Goal: Find contact information: Find contact information

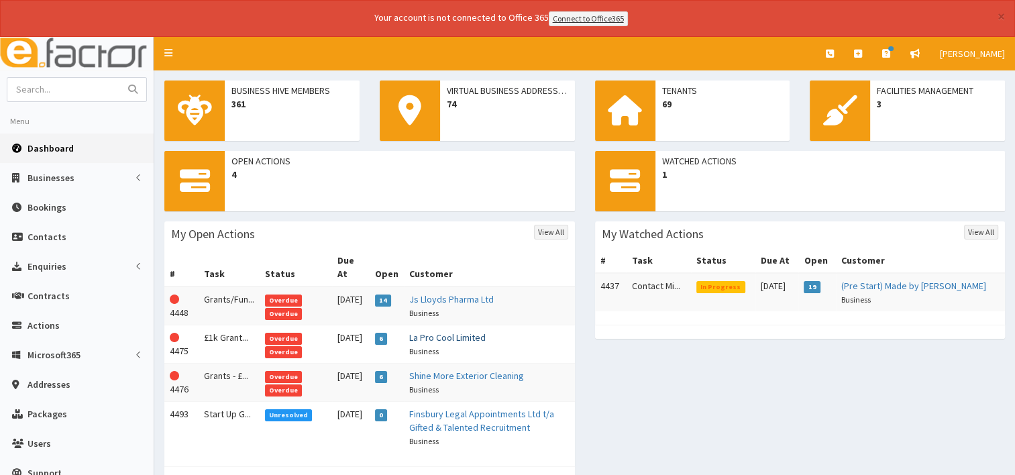
click at [453, 331] on link "La Pro Cool Limited" at bounding box center [447, 337] width 76 height 12
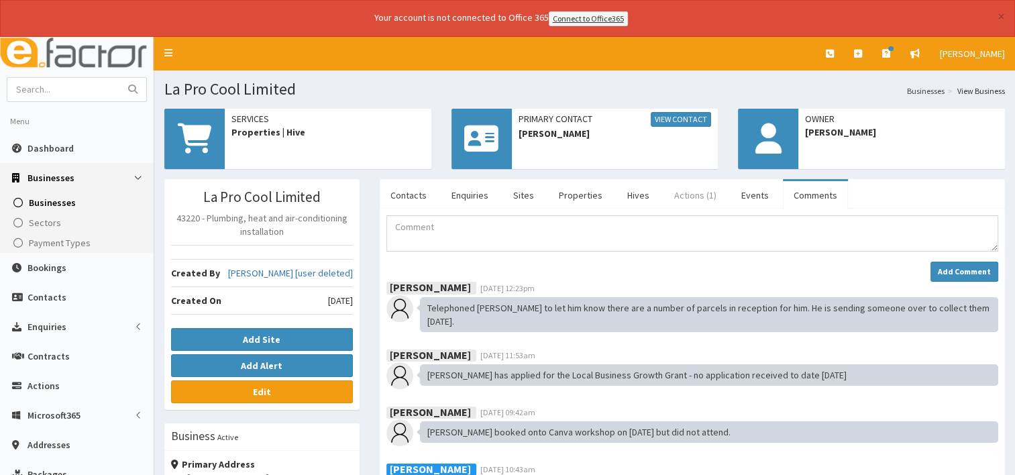
click at [692, 192] on link "Actions (1)" at bounding box center [695, 195] width 64 height 28
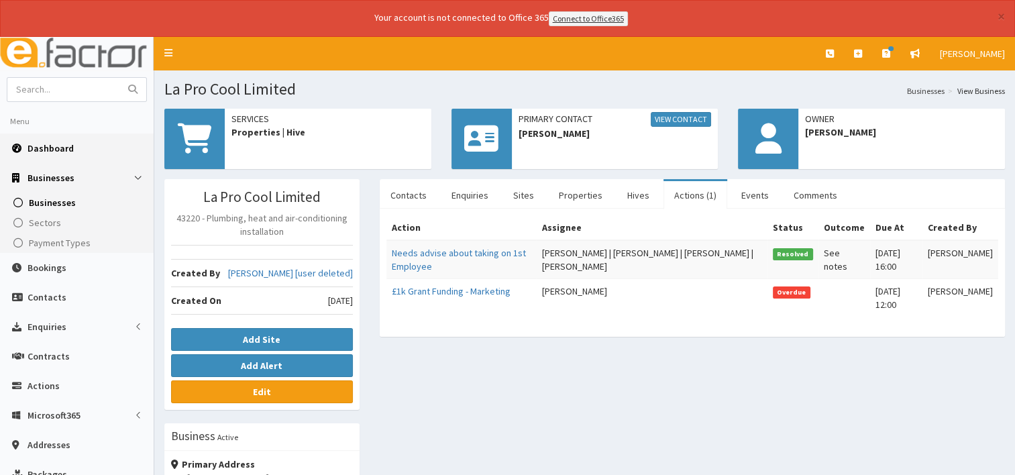
click at [62, 150] on span "Dashboard" at bounding box center [50, 148] width 46 height 12
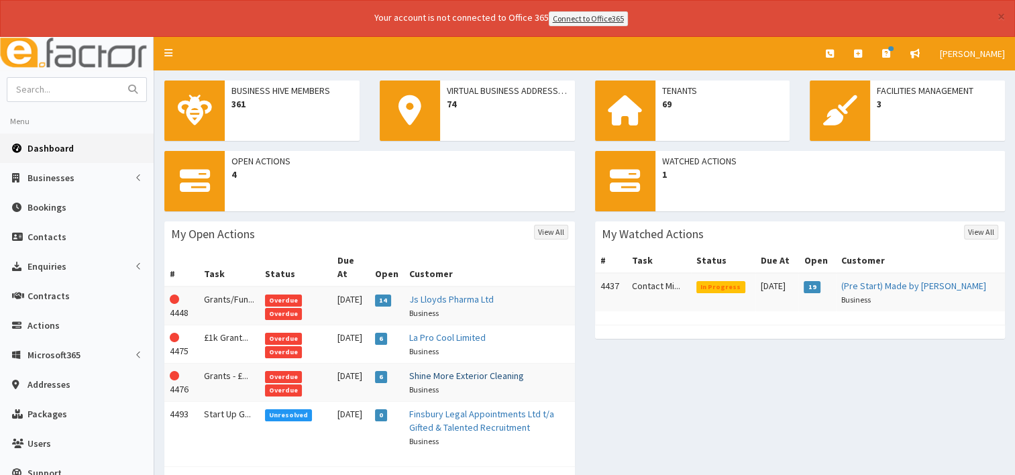
click at [469, 370] on link "Shine More Exterior Cleaning" at bounding box center [466, 376] width 115 height 12
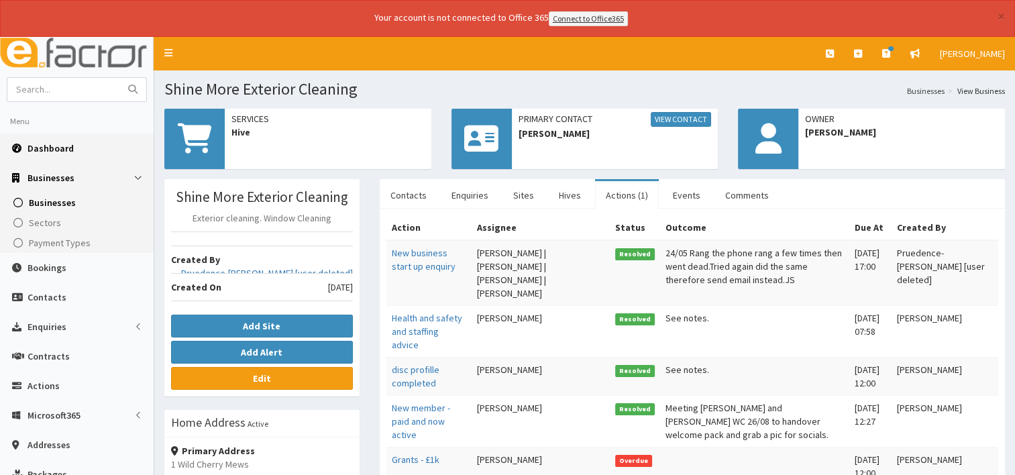
click at [62, 148] on span "Dashboard" at bounding box center [50, 148] width 46 height 12
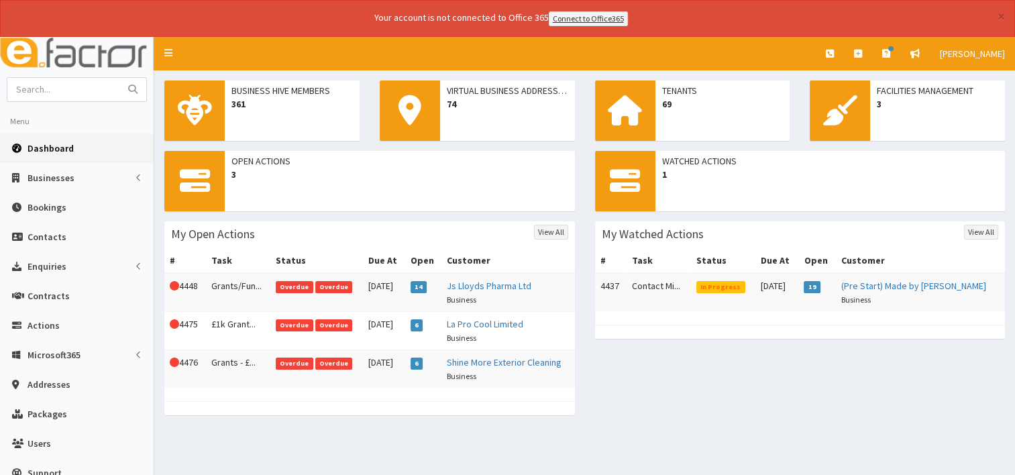
click at [49, 146] on span "Dashboard" at bounding box center [50, 148] width 46 height 12
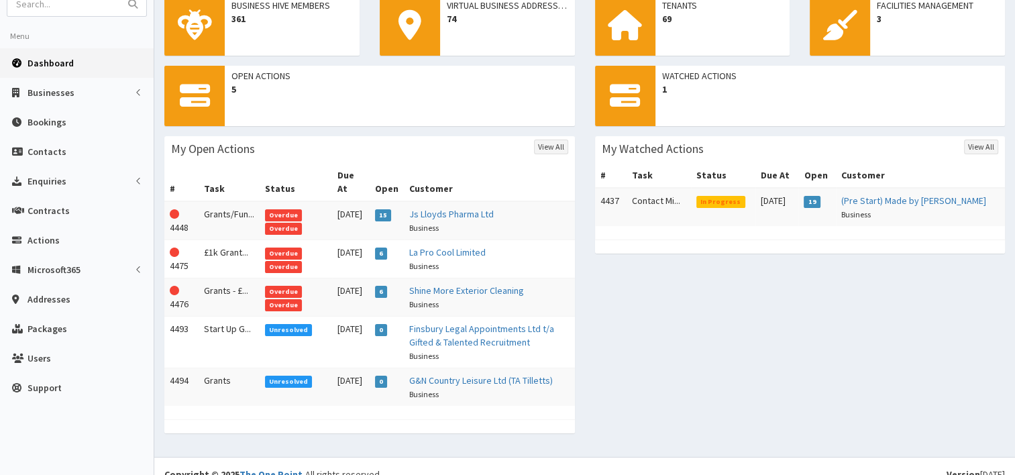
scroll to position [86, 0]
click at [472, 319] on td "Finsbury Legal Appointments Ltd t/a Gifted & Talented Recruitment Business" at bounding box center [489, 341] width 171 height 52
click at [457, 322] on link "Finsbury Legal Appointments Ltd t/a Gifted & Talented Recruitment" at bounding box center [481, 334] width 145 height 25
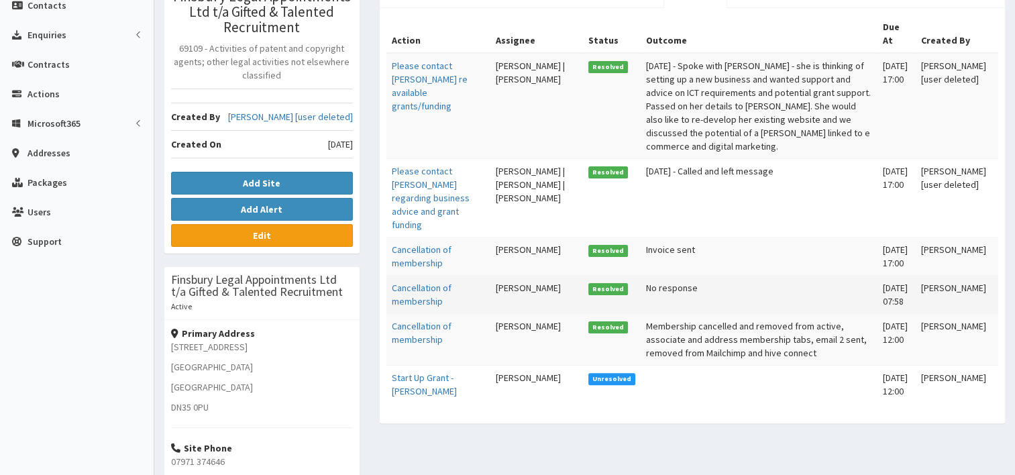
scroll to position [402, 0]
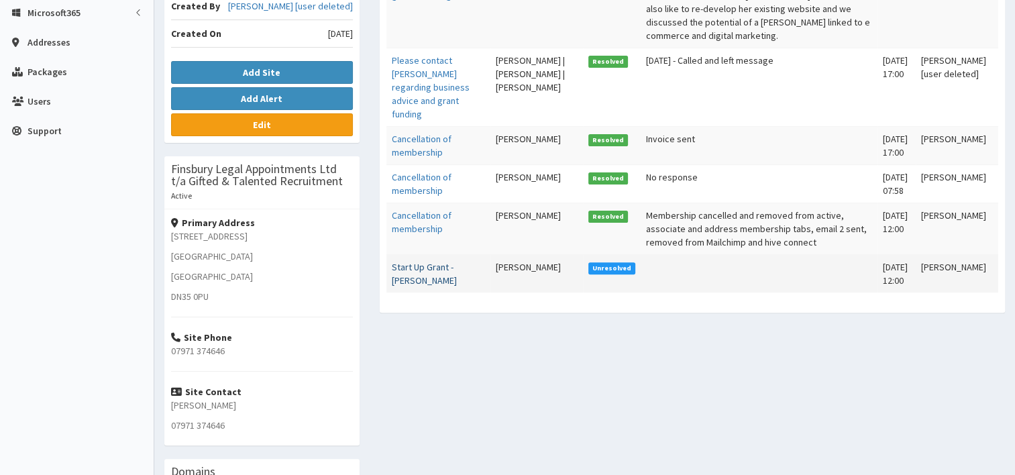
click at [400, 261] on link "Start Up Grant - [PERSON_NAME]" at bounding box center [424, 273] width 65 height 25
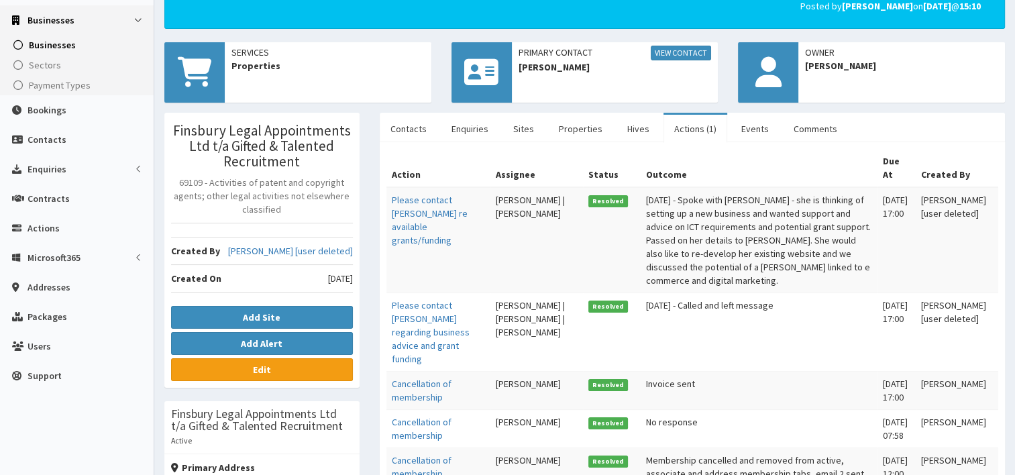
scroll to position [0, 0]
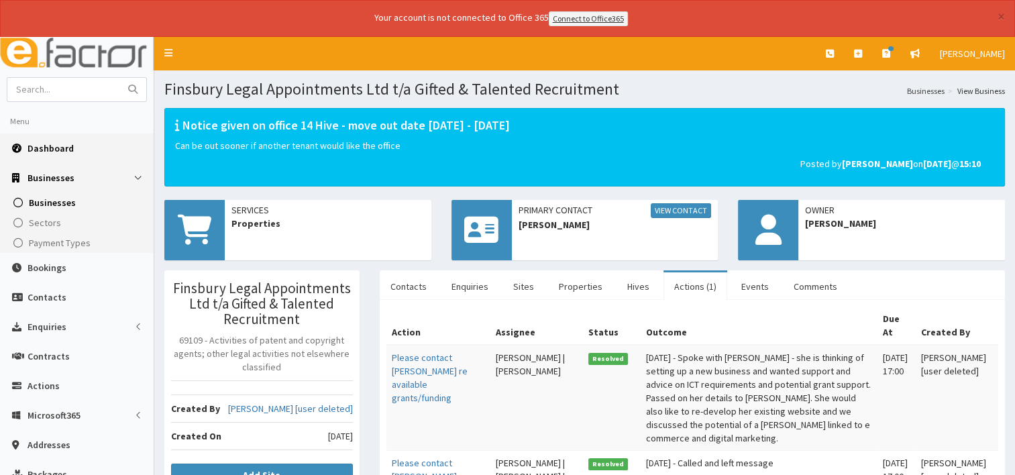
click at [48, 150] on span "Dashboard" at bounding box center [50, 148] width 46 height 12
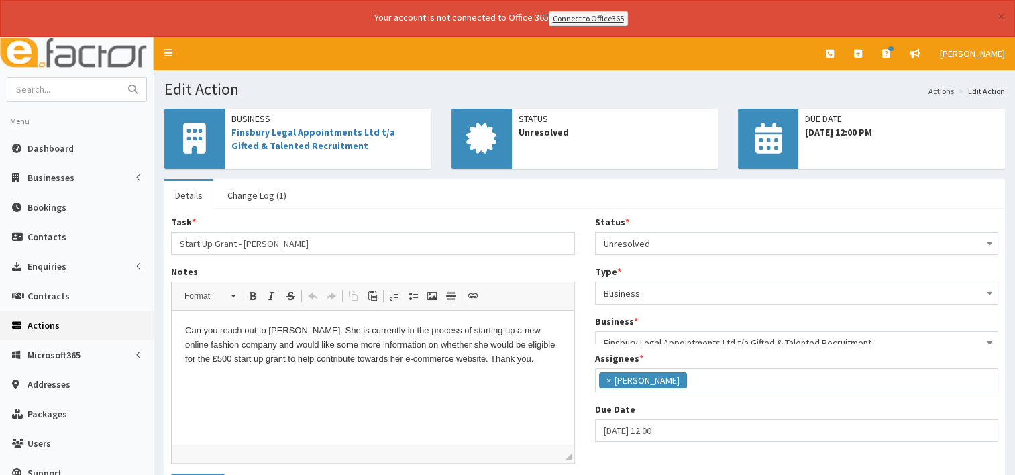
scroll to position [46, 0]
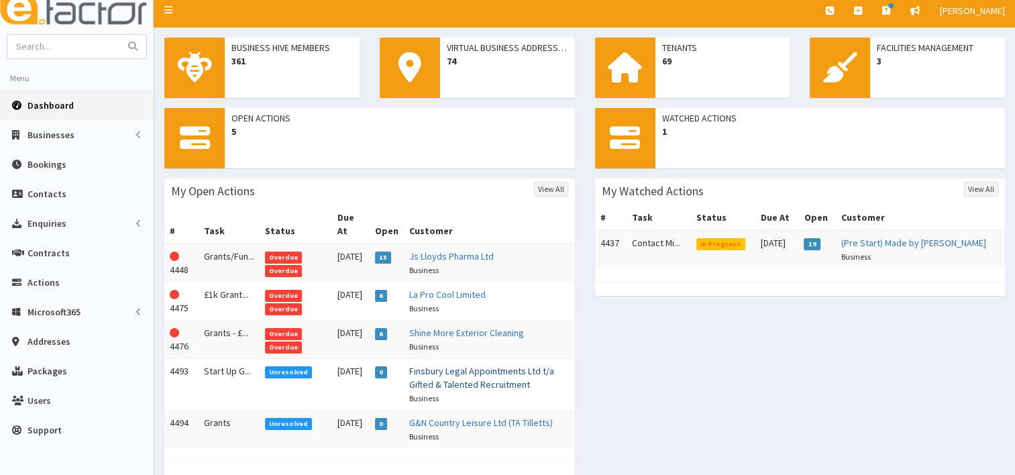
scroll to position [86, 0]
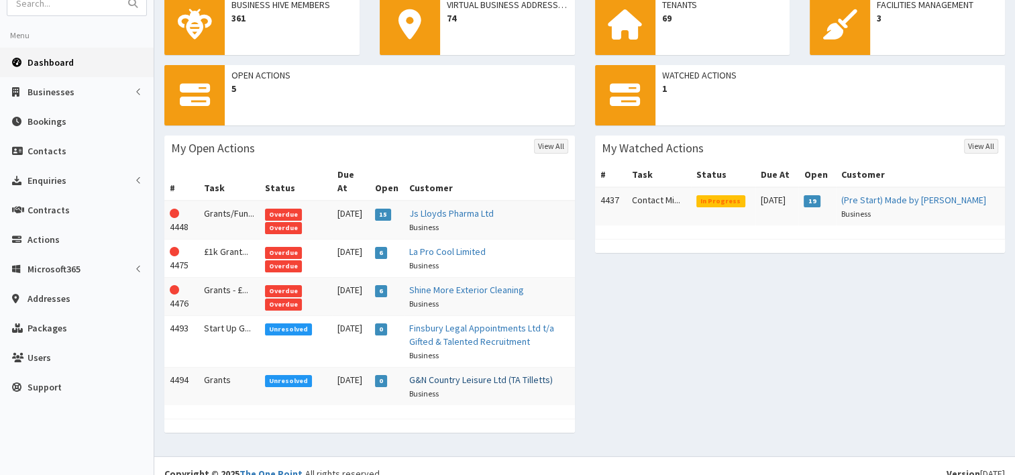
click at [471, 374] on link "G&N Country Leisure Ltd (TA Tilletts)" at bounding box center [481, 380] width 144 height 12
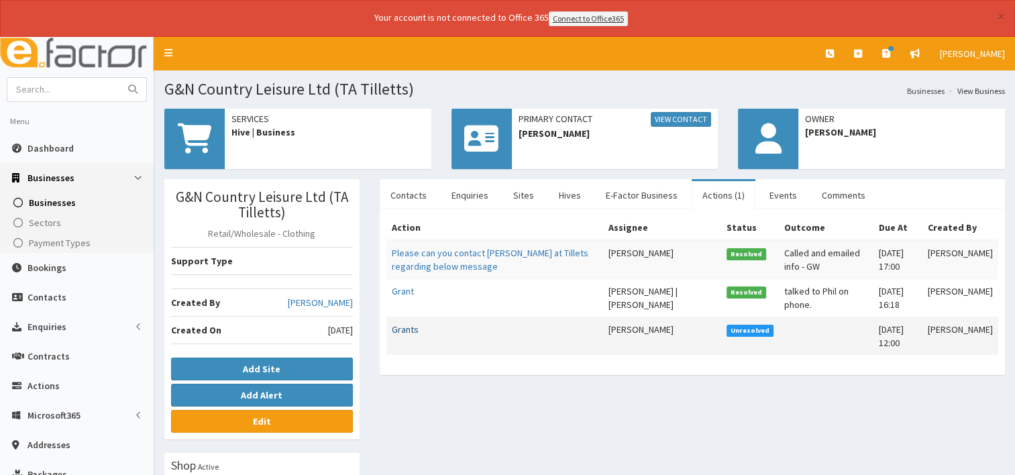
click at [403, 329] on link "Grants" at bounding box center [405, 329] width 27 height 12
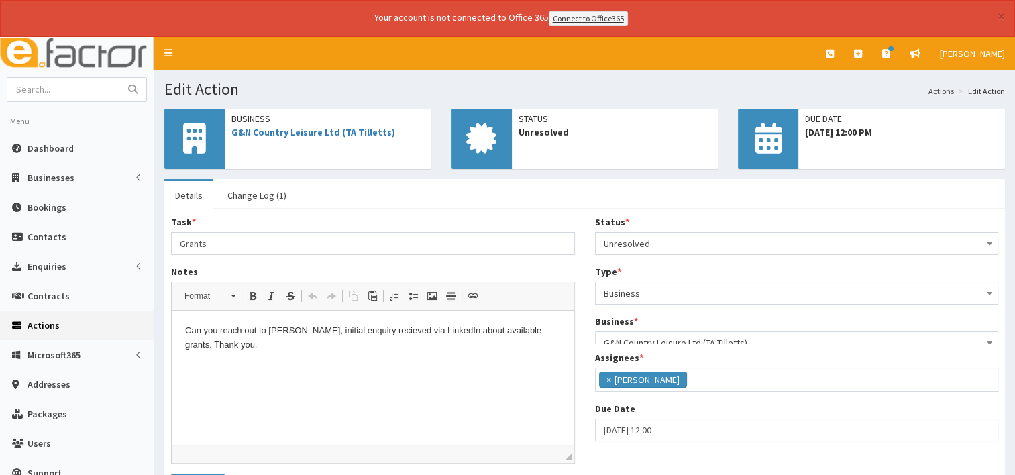
scroll to position [46, 0]
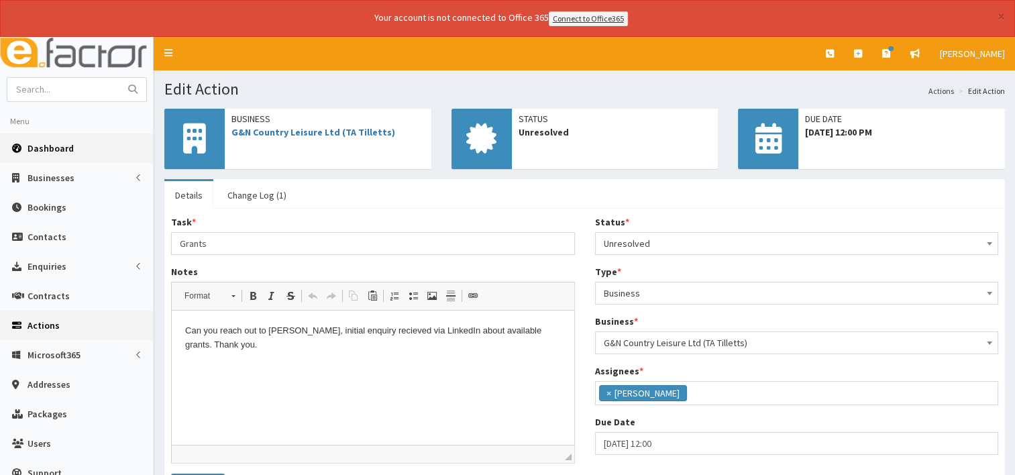
click at [46, 150] on span "Dashboard" at bounding box center [50, 148] width 46 height 12
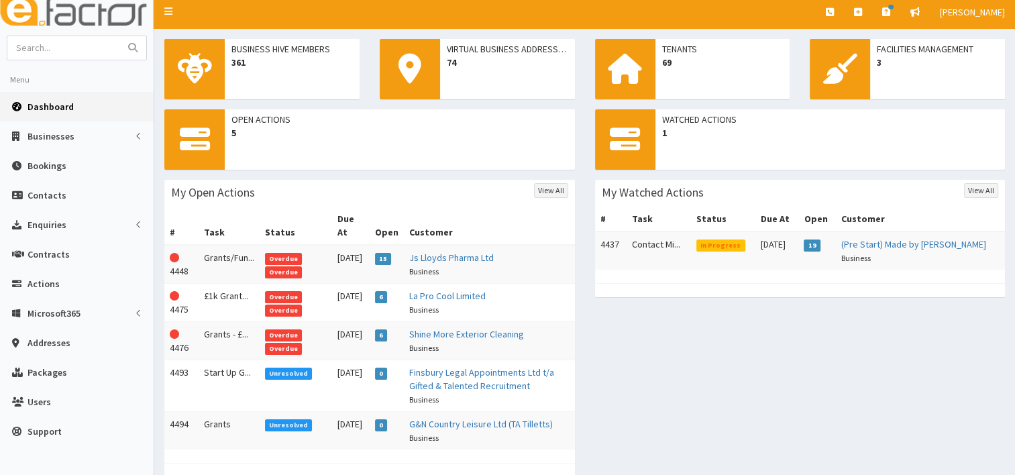
scroll to position [86, 0]
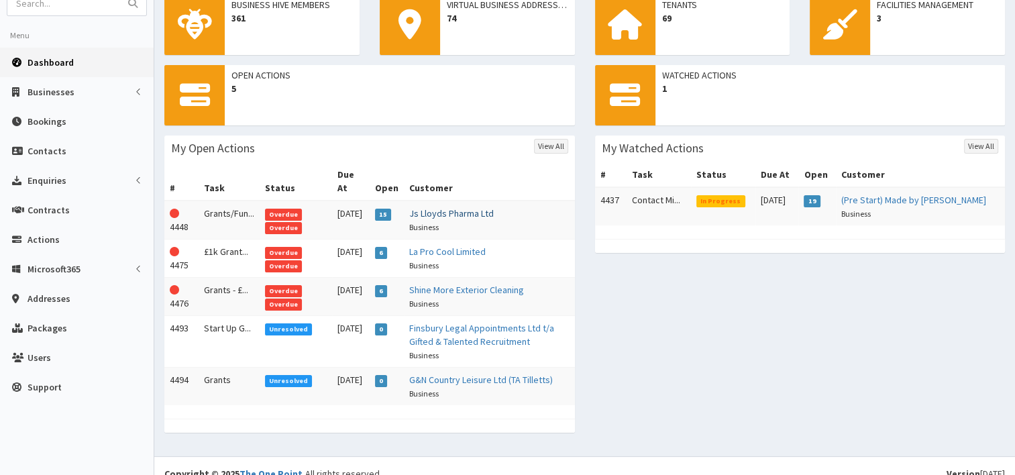
click at [437, 207] on link "Js Lloyds Pharma Ltd" at bounding box center [451, 213] width 85 height 12
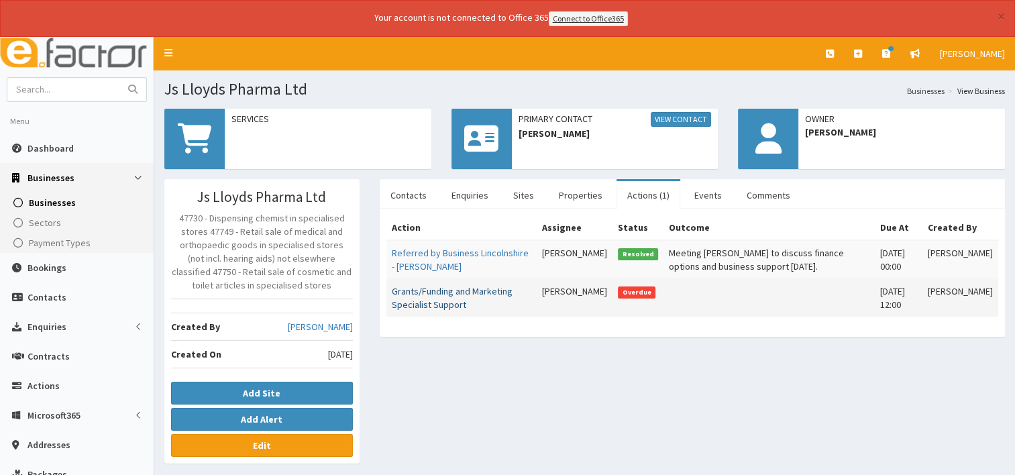
click at [449, 296] on link "Grants/Funding and Marketing Specialist Support" at bounding box center [452, 297] width 121 height 25
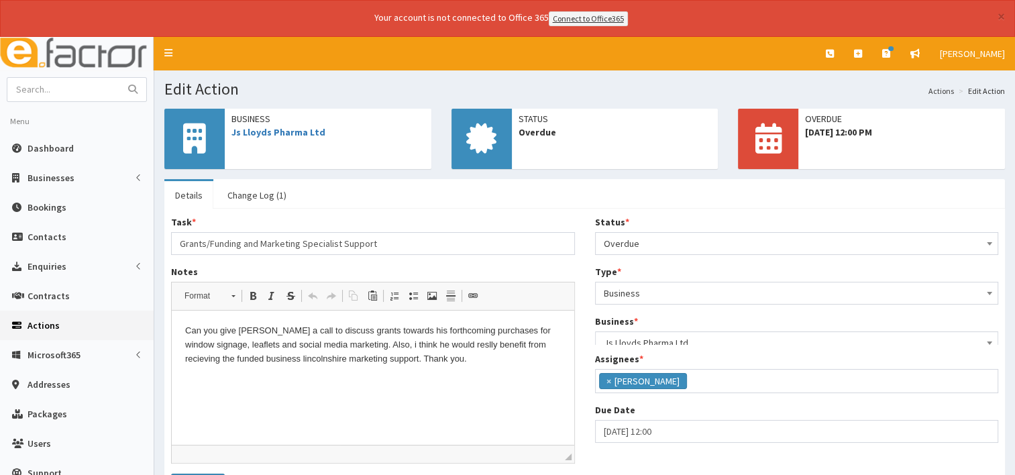
scroll to position [46, 0]
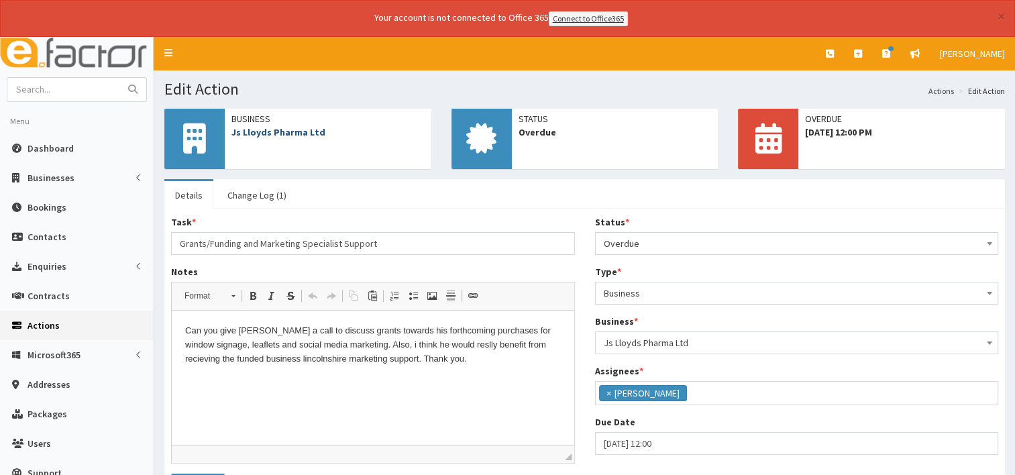
click at [293, 134] on link "Js Lloyds Pharma Ltd" at bounding box center [278, 132] width 94 height 12
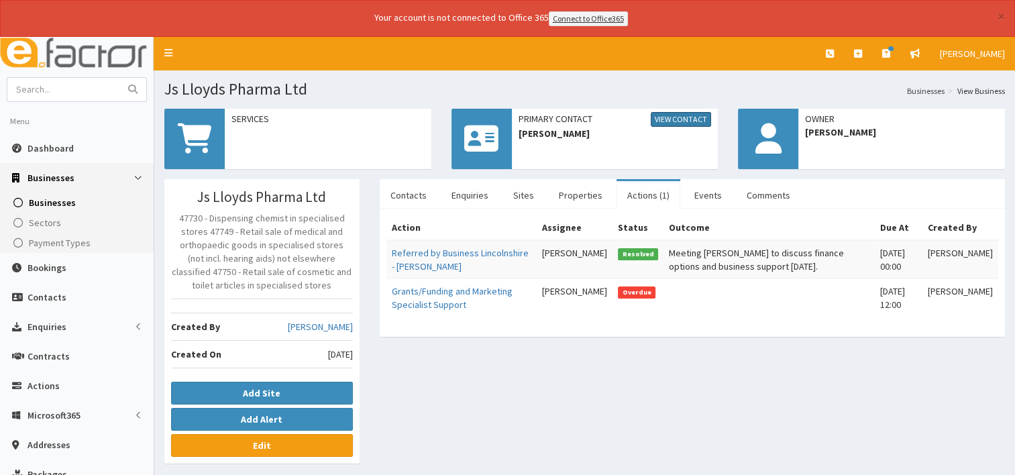
click at [687, 119] on link "View Contact" at bounding box center [681, 119] width 60 height 15
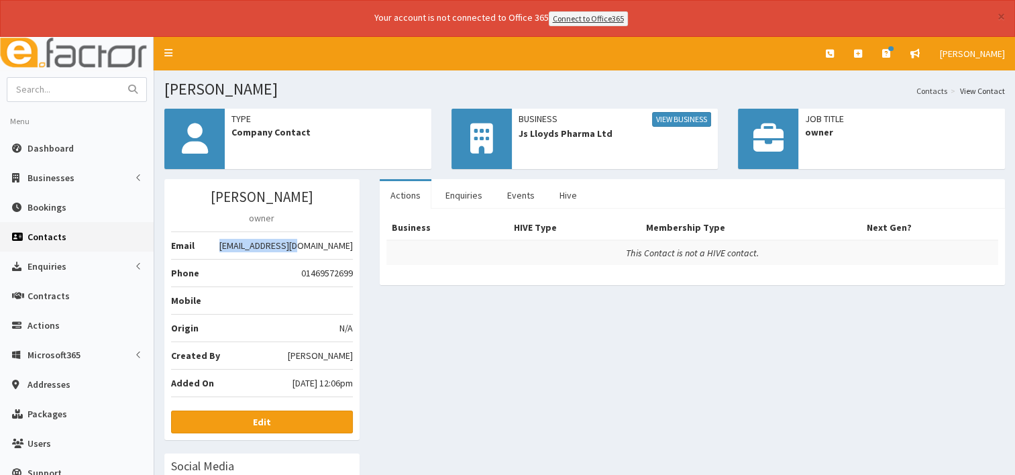
drag, startPoint x: 264, startPoint y: 244, endPoint x: 350, endPoint y: 246, distance: 85.9
click at [350, 246] on li "Email [EMAIL_ADDRESS][DOMAIN_NAME]" at bounding box center [262, 245] width 182 height 28
drag, startPoint x: 350, startPoint y: 246, endPoint x: 336, endPoint y: 242, distance: 14.6
copy li "[EMAIL_ADDRESS][DOMAIN_NAME]"
click at [44, 88] on input "text" at bounding box center [63, 89] width 113 height 23
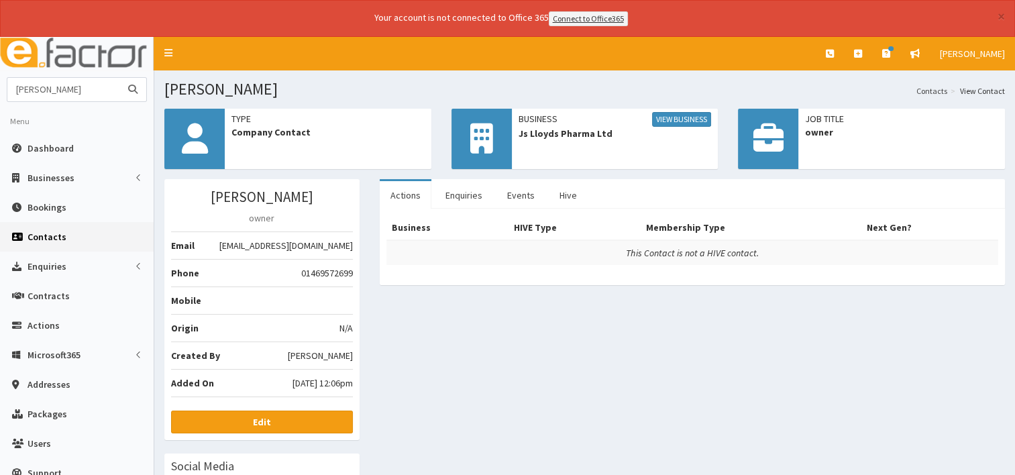
type input "darren"
drag, startPoint x: 137, startPoint y: 87, endPoint x: 126, endPoint y: 82, distance: 11.7
click at [127, 83] on button "submit" at bounding box center [132, 89] width 27 height 23
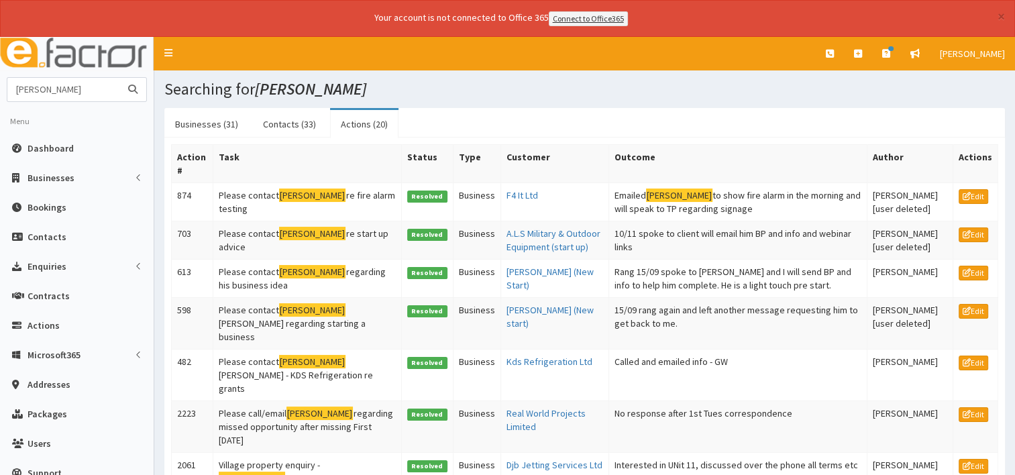
click at [64, 87] on input "[PERSON_NAME]" at bounding box center [63, 89] width 113 height 23
type input "[PERSON_NAME]"
click at [119, 78] on button "submit" at bounding box center [132, 89] width 27 height 23
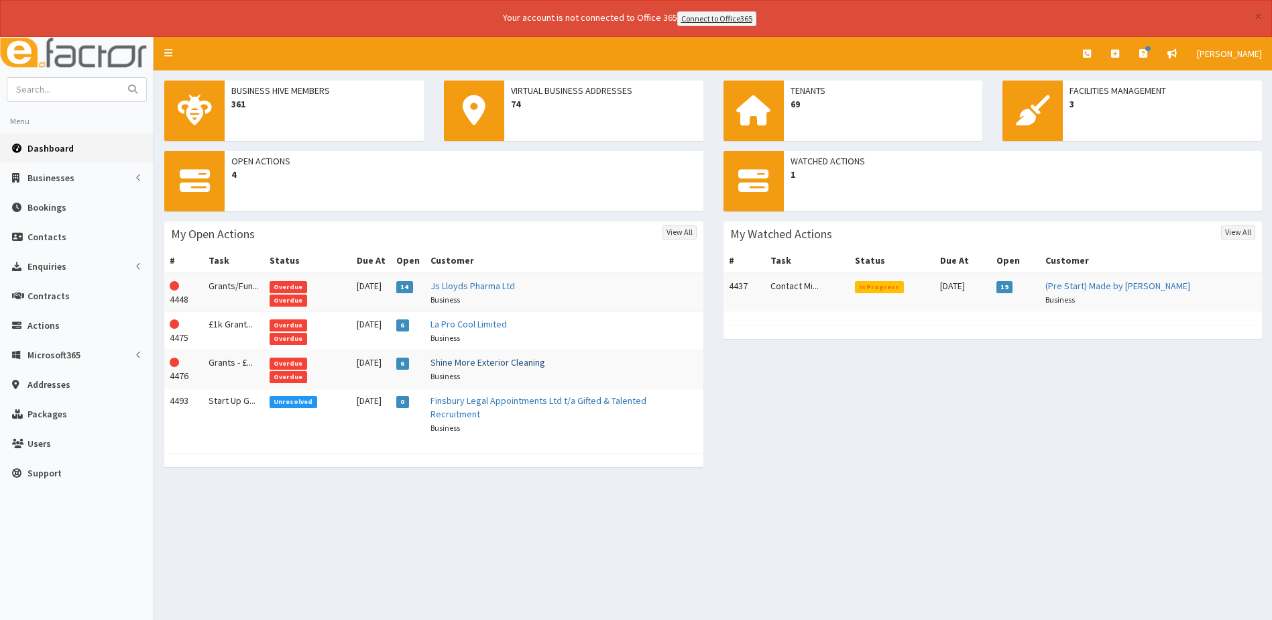
click at [500, 361] on link "Shine More Exterior Cleaning" at bounding box center [488, 362] width 115 height 12
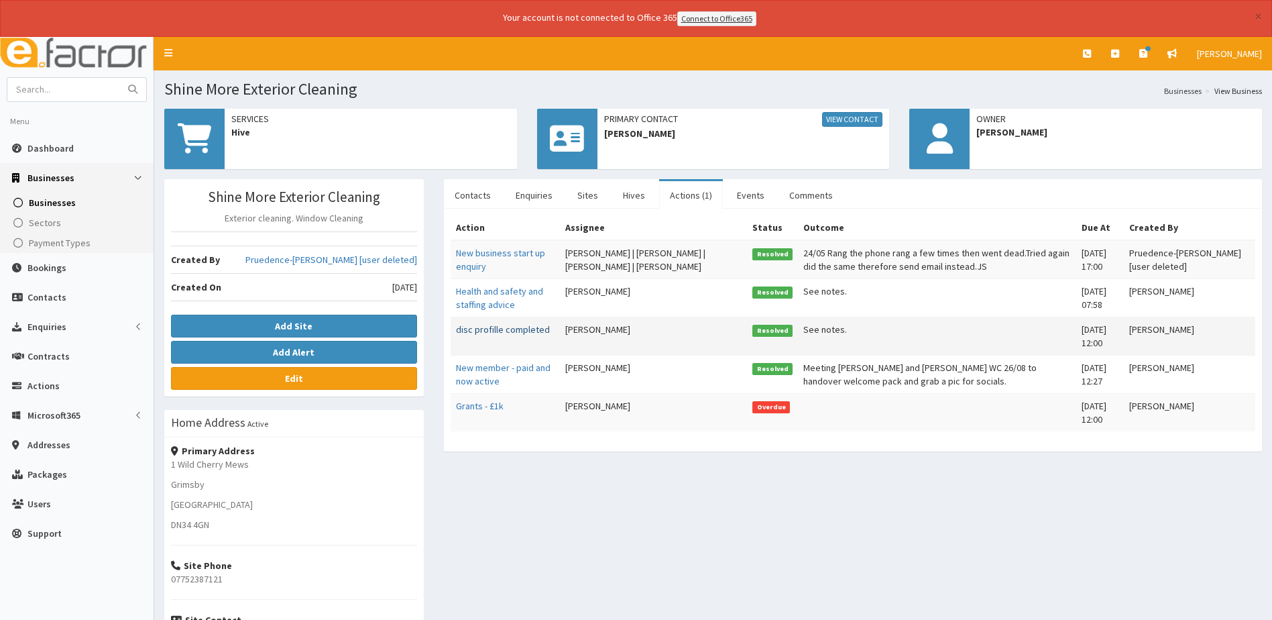
click at [516, 329] on link "disc profille completed" at bounding box center [503, 329] width 94 height 12
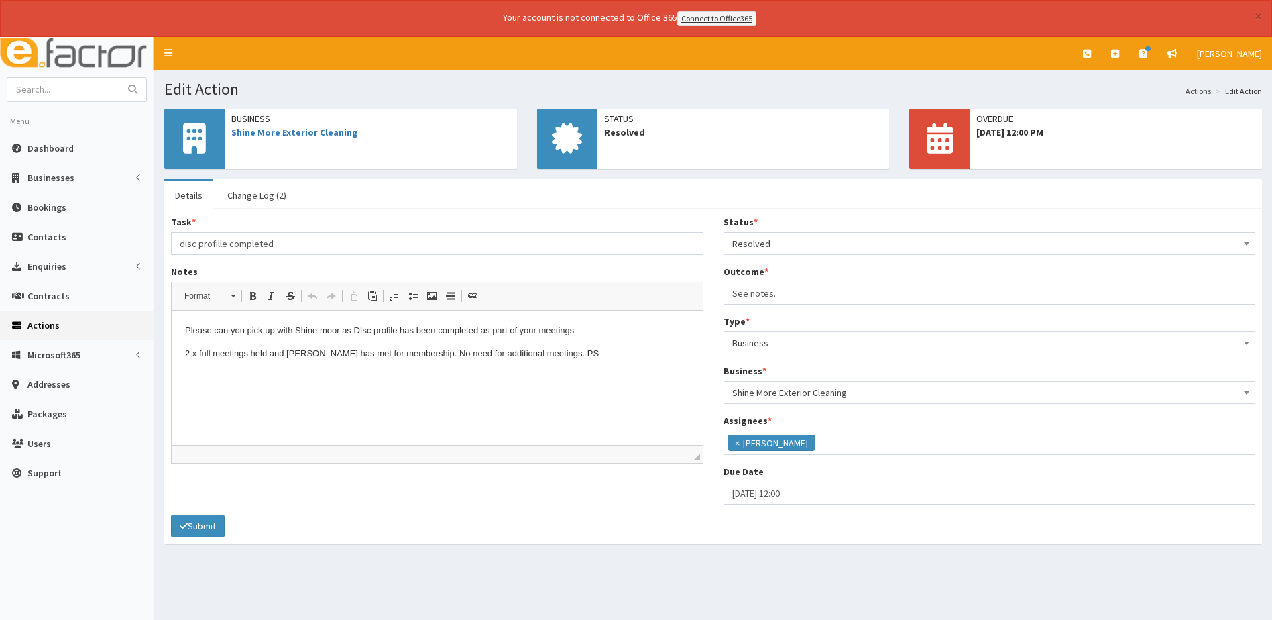
scroll to position [72, 0]
click at [41, 152] on span "Dashboard" at bounding box center [50, 148] width 46 height 12
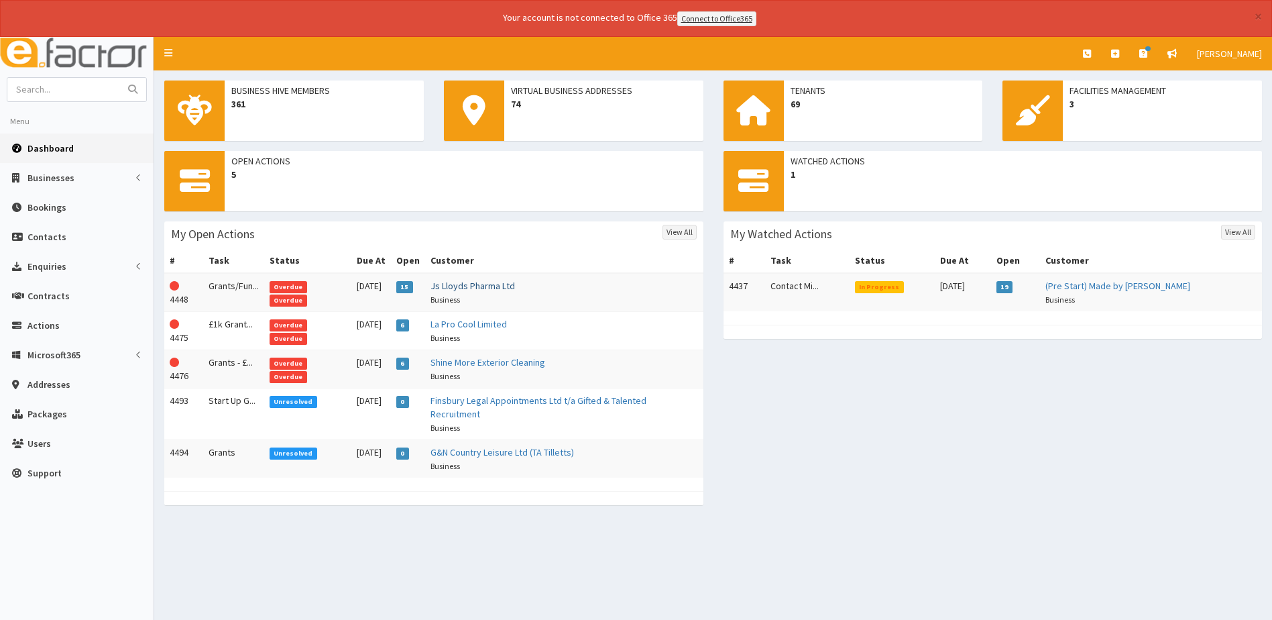
click at [471, 286] on link "Js Lloyds Pharma Ltd" at bounding box center [473, 286] width 85 height 12
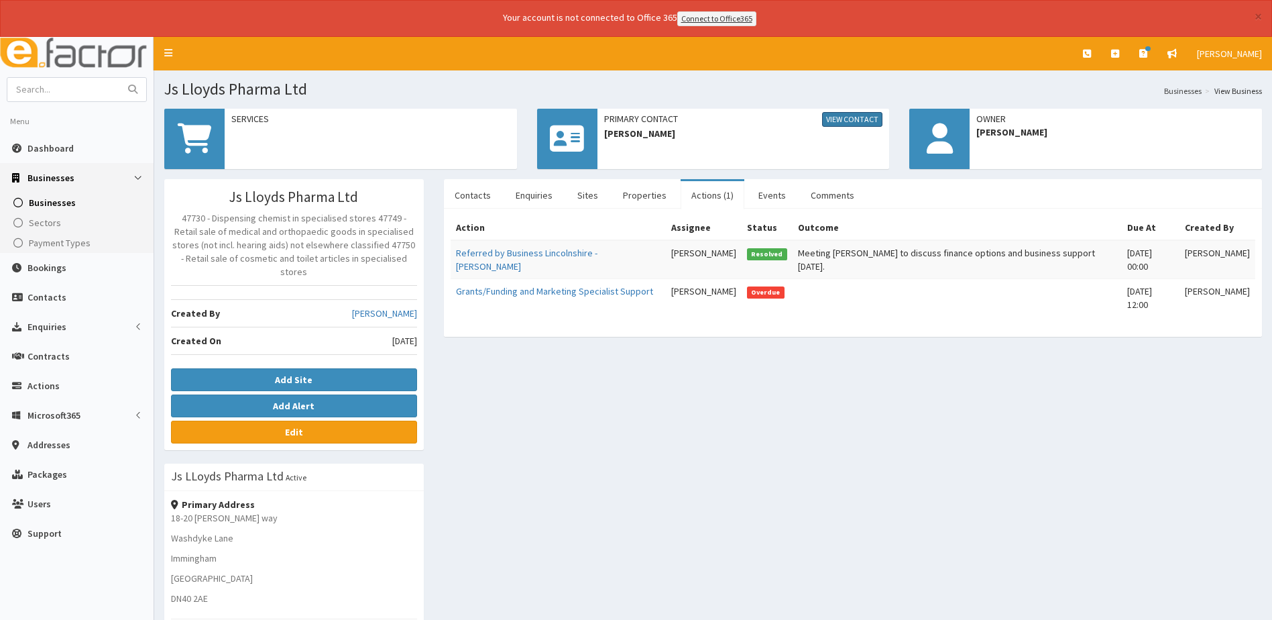
click at [853, 119] on link "View Contact" at bounding box center [852, 119] width 60 height 15
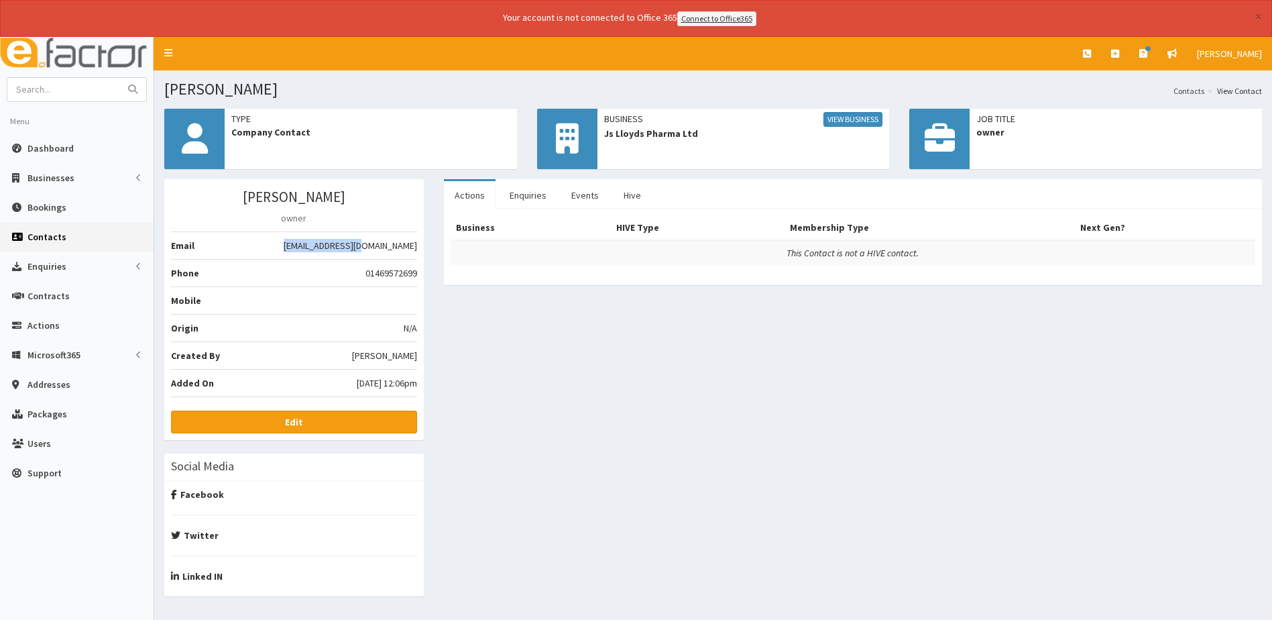
drag, startPoint x: 324, startPoint y: 248, endPoint x: 413, endPoint y: 243, distance: 89.4
click at [413, 243] on li "Email [EMAIL_ADDRESS][DOMAIN_NAME]" at bounding box center [294, 245] width 246 height 28
drag, startPoint x: 413, startPoint y: 243, endPoint x: 401, endPoint y: 246, distance: 12.5
copy li "[EMAIL_ADDRESS][DOMAIN_NAME]"
